Goal: Task Accomplishment & Management: Complete application form

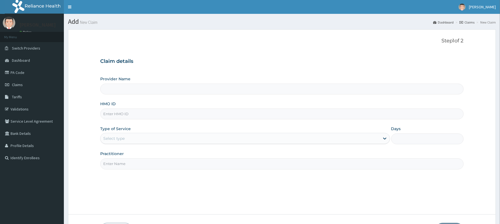
click at [182, 114] on input "HMO ID" at bounding box center [281, 114] width 363 height 11
paste input "MSL/10010/A"
type input "MSL/10010/A"
click at [134, 139] on div "Select type" at bounding box center [239, 138] width 279 height 9
click at [140, 136] on div "Select type" at bounding box center [239, 138] width 279 height 9
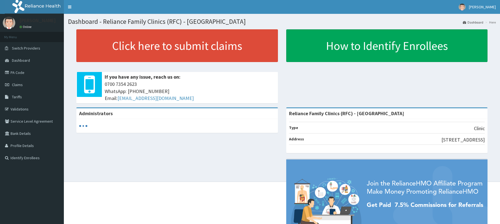
click at [244, 54] on link "Click here to submit claims" at bounding box center [176, 45] width 201 height 33
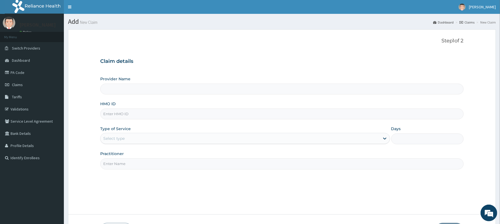
click at [145, 114] on input "HMO ID" at bounding box center [281, 114] width 363 height 11
type input "Reliance Family Clinics (RFC) - [GEOGRAPHIC_DATA]"
paste input "MSL/10010/A"
type input "MSL/10010/A"
click at [146, 146] on div "Provider Name Reliance Family Clinics (RFC) - Abuja HMO ID MSL/10010/A Type of …" at bounding box center [281, 122] width 363 height 93
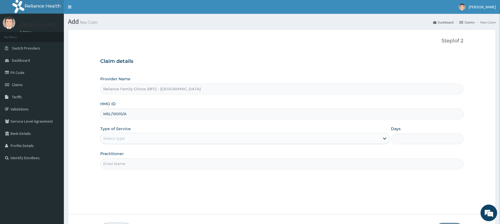
click at [146, 139] on div "Select type" at bounding box center [239, 138] width 279 height 9
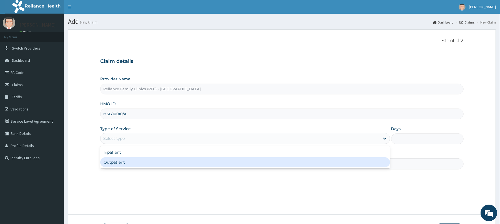
click at [146, 163] on div "Outpatient" at bounding box center [244, 163] width 289 height 10
type input "1"
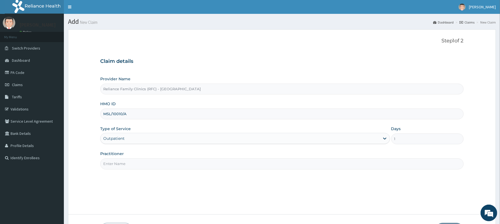
click at [146, 163] on input "Practitioner" at bounding box center [281, 164] width 363 height 11
type input "Locum Dr"
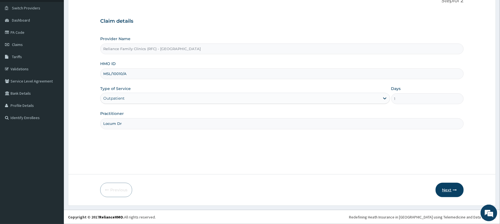
click at [441, 189] on button "Next" at bounding box center [449, 190] width 28 height 14
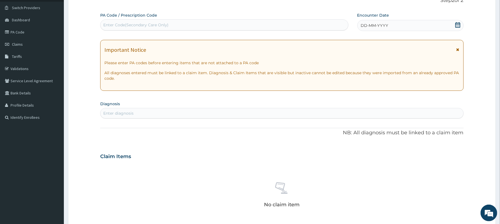
scroll to position [0, 0]
click at [390, 26] on div "DD-MM-YYYY" at bounding box center [410, 25] width 106 height 11
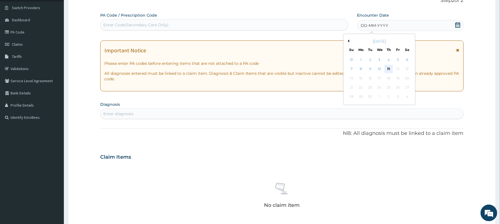
click at [389, 68] on div "11" at bounding box center [388, 69] width 8 height 8
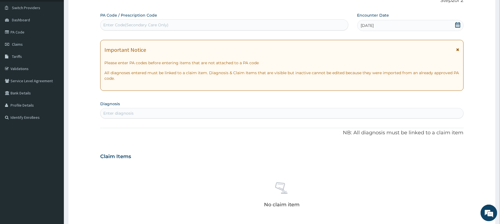
click at [180, 110] on div "Enter diagnosis" at bounding box center [281, 113] width 362 height 9
type input "well adult"
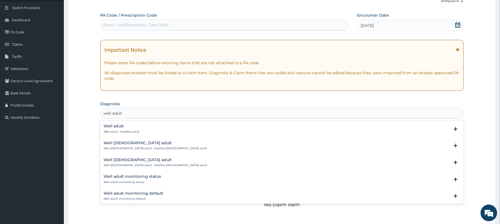
click at [162, 126] on div "Well adult Well adult , Healthy adult" at bounding box center [281, 129] width 356 height 10
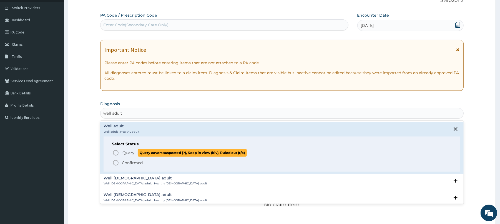
click at [133, 154] on span "Query" at bounding box center [128, 153] width 12 height 6
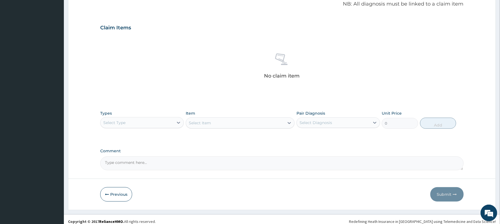
scroll to position [176, 0]
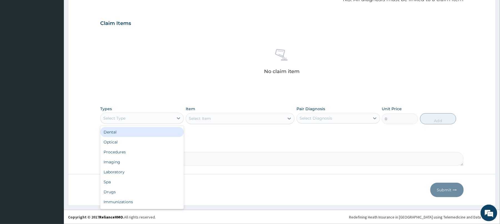
click at [171, 119] on div "Select Type" at bounding box center [136, 118] width 73 height 9
type input "p"
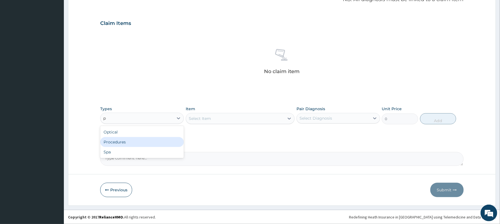
click at [163, 139] on div "Procedures" at bounding box center [142, 142] width 84 height 10
click at [232, 119] on div "Select Item" at bounding box center [240, 118] width 109 height 11
click at [232, 119] on div "Select Item" at bounding box center [235, 118] width 98 height 9
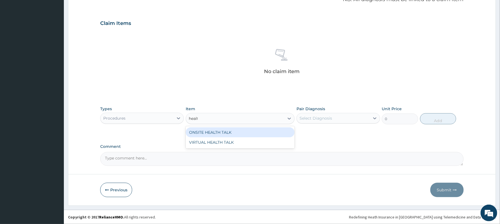
type input "health"
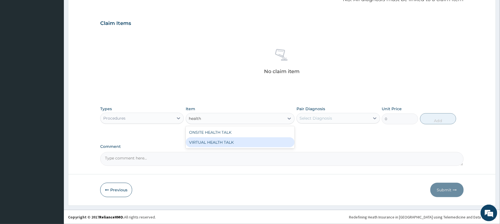
click at [230, 142] on div "VIRTUAL HEALTH TALK" at bounding box center [240, 143] width 109 height 10
type input "25000"
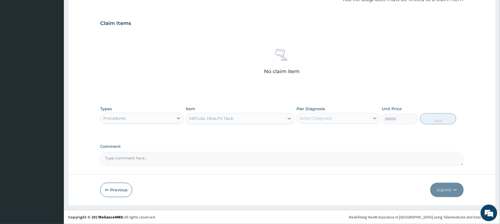
click at [329, 117] on div "Select Diagnosis" at bounding box center [315, 119] width 32 height 6
click at [334, 134] on div "Well adult" at bounding box center [338, 132] width 84 height 11
checkbox input "true"
click at [438, 117] on button "Add" at bounding box center [438, 118] width 36 height 11
type input "0"
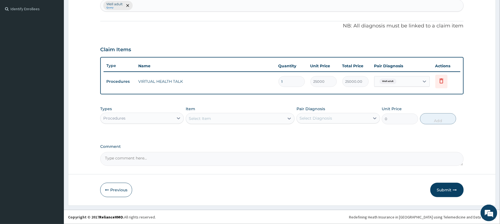
scroll to position [149, 0]
click at [448, 186] on button "Submit" at bounding box center [446, 190] width 33 height 14
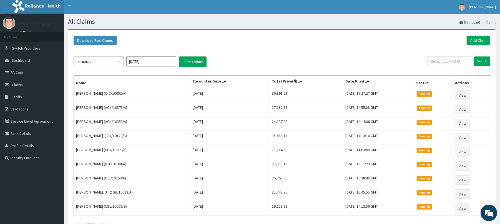
click at [120, 65] on div at bounding box center [118, 62] width 10 height 10
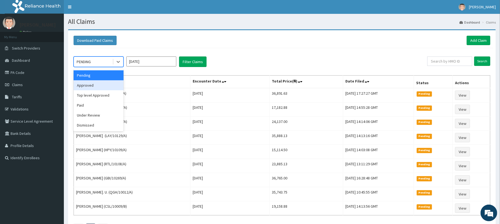
click at [111, 87] on div "Approved" at bounding box center [99, 85] width 50 height 10
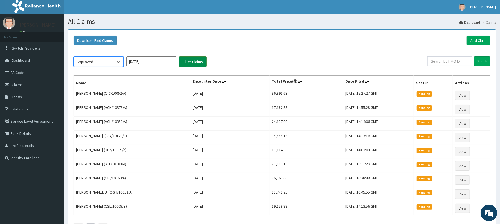
click at [188, 61] on button "Filter Claims" at bounding box center [192, 62] width 27 height 11
